Goal: Check status: Check status

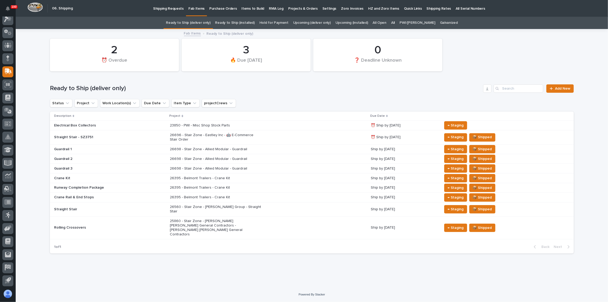
click at [255, 179] on p "26395 - Belmont Trailers - Crane Kit" at bounding box center [215, 178] width 91 height 4
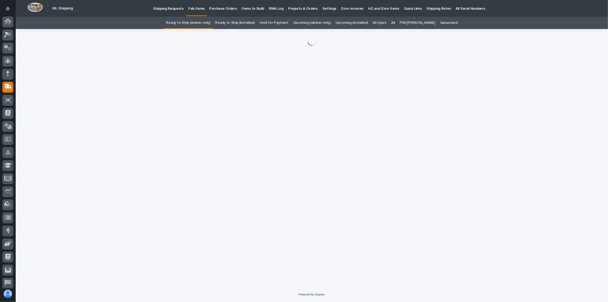
scroll to position [15, 0]
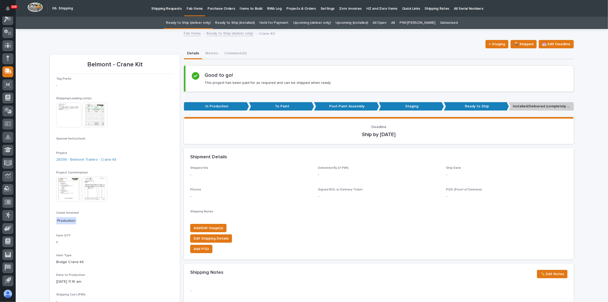
click at [67, 122] on img at bounding box center [68, 114] width 25 height 25
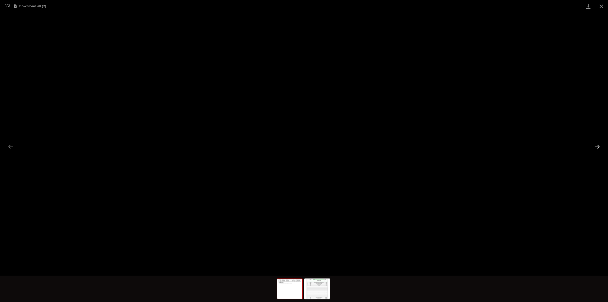
click at [594, 146] on button "Next slide" at bounding box center [597, 147] width 11 height 10
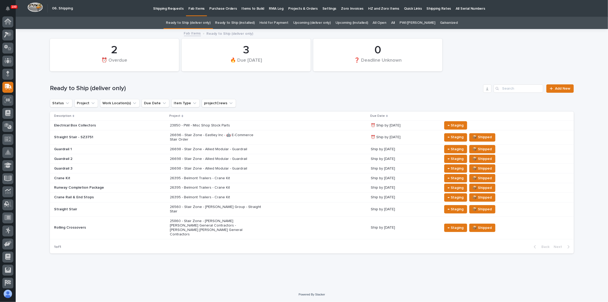
scroll to position [15, 0]
click at [255, 187] on p "26395 - Belmont Trailers - Crane Kit" at bounding box center [215, 187] width 91 height 4
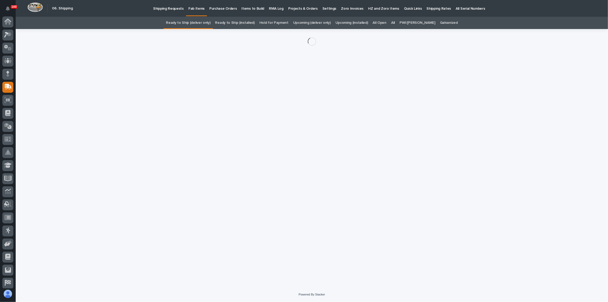
scroll to position [15, 0]
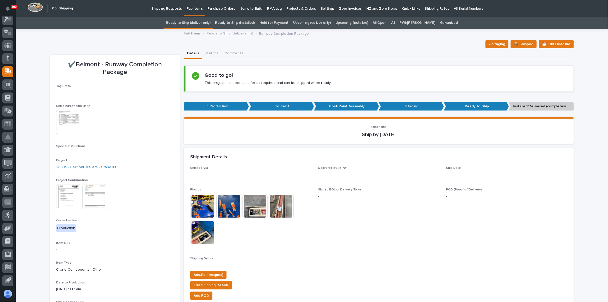
click at [61, 123] on img at bounding box center [68, 122] width 25 height 25
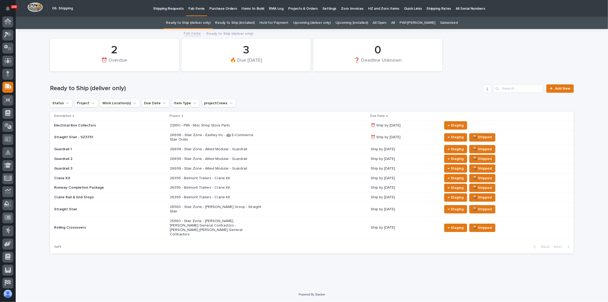
scroll to position [15, 0]
click at [266, 199] on div "26395 - Belmont Trailers - Crane Kit" at bounding box center [268, 197] width 196 height 9
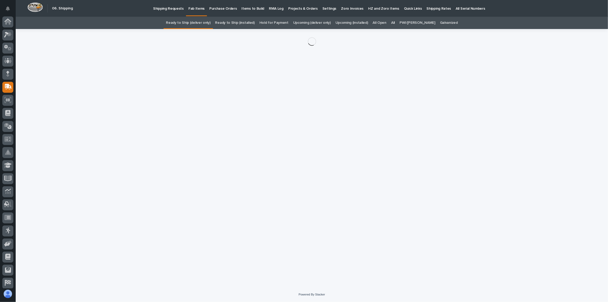
scroll to position [15, 0]
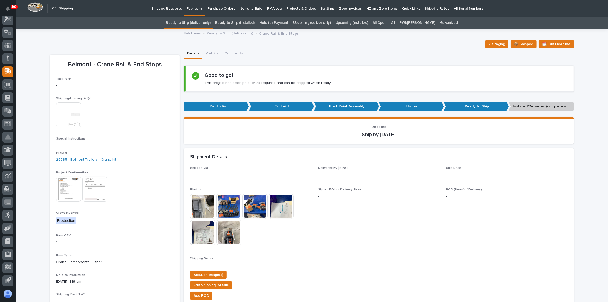
click at [69, 112] on img at bounding box center [68, 114] width 25 height 25
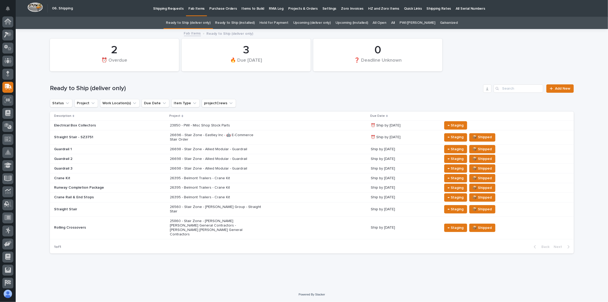
scroll to position [15, 0]
